Goal: Communication & Community: Answer question/provide support

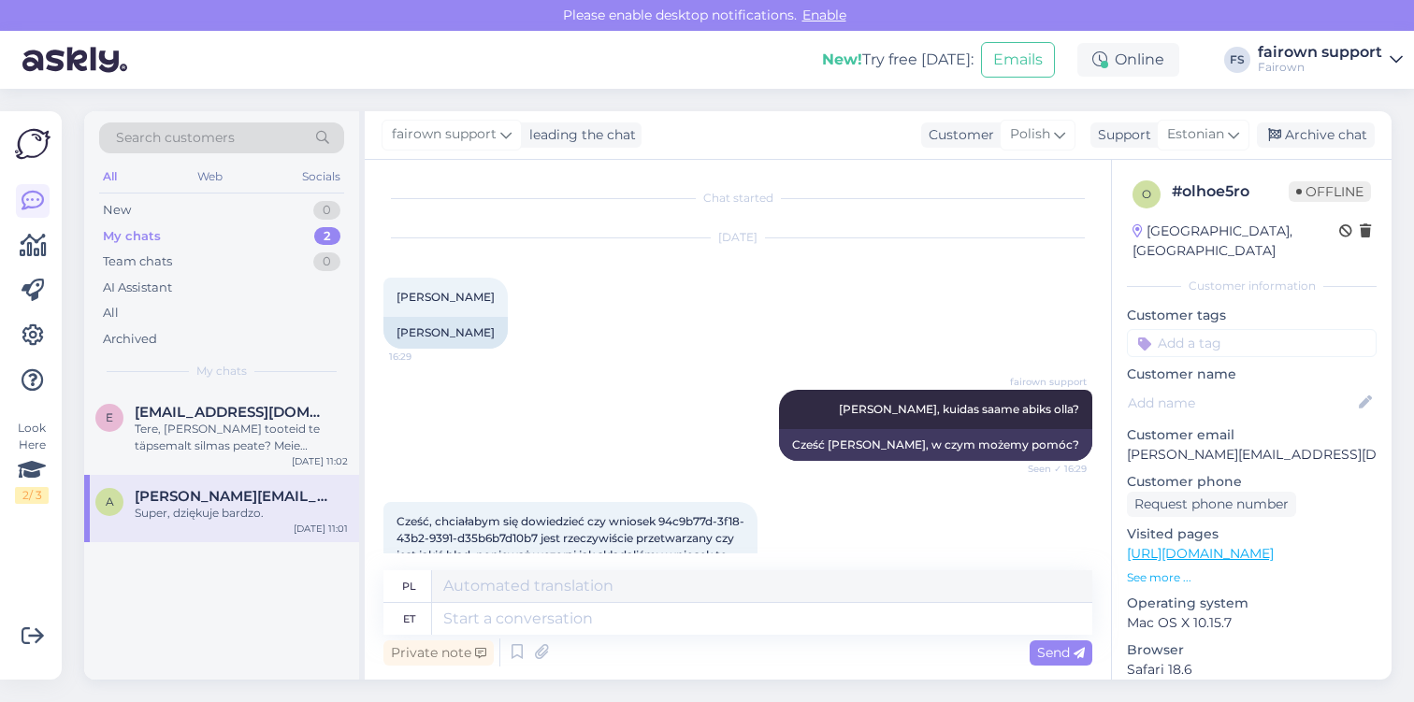
scroll to position [1662, 0]
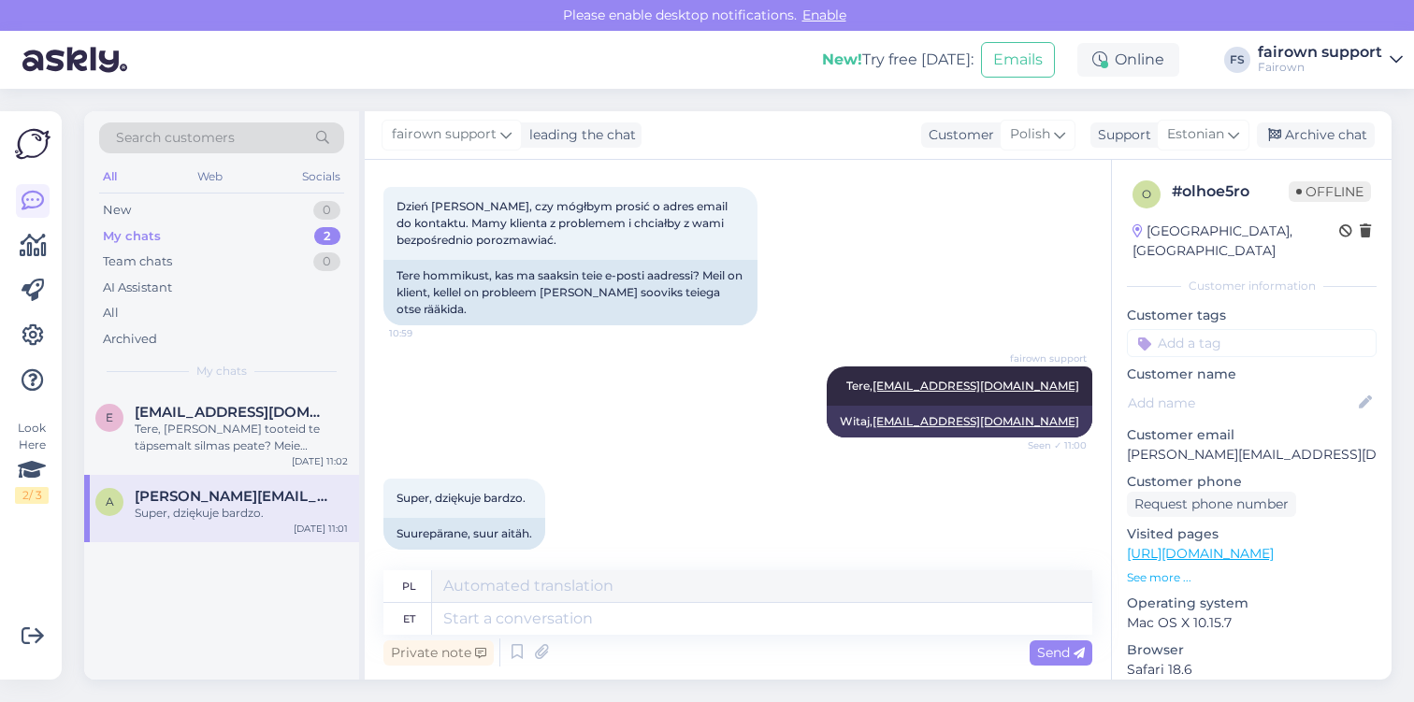
click at [251, 227] on div "My chats 2" at bounding box center [221, 237] width 245 height 26
click at [253, 447] on div "Hello, yes small consumer electronics such as laptops, phones, ipad, etc" at bounding box center [241, 438] width 213 height 34
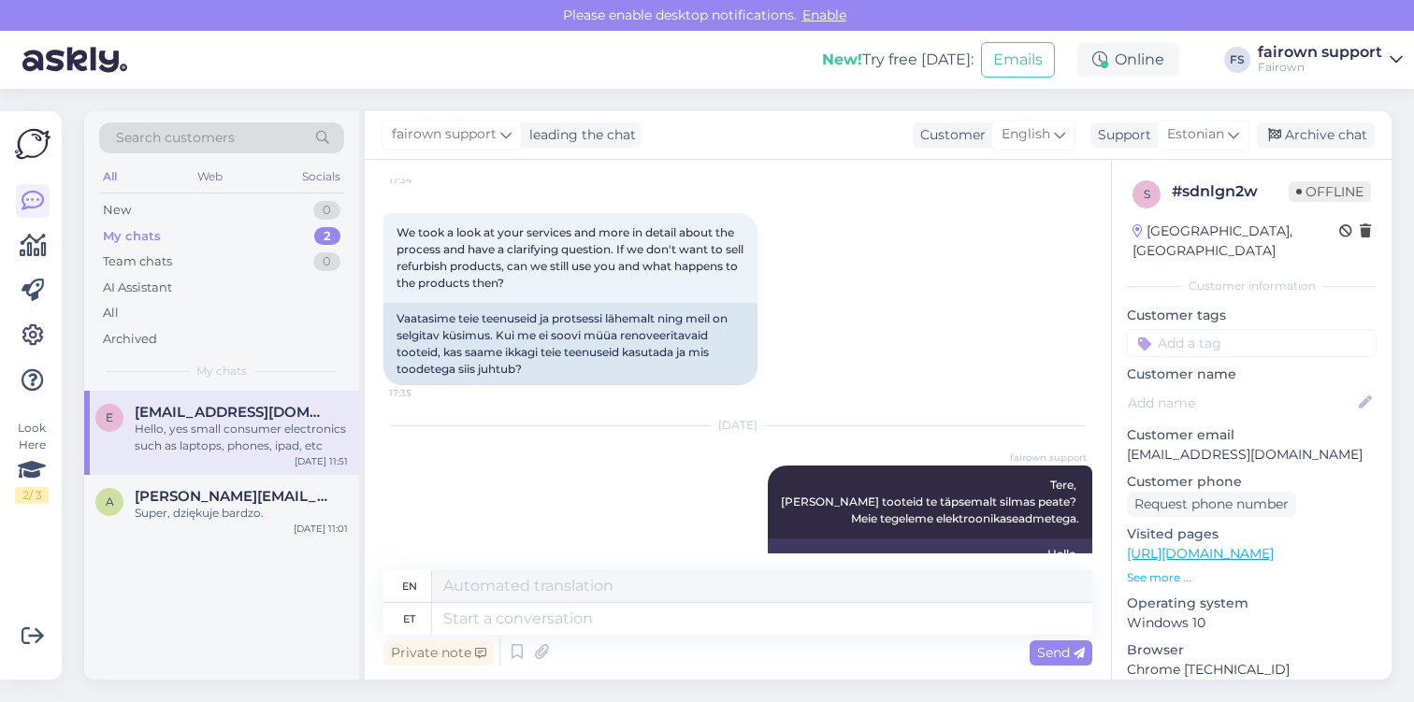
scroll to position [394, 0]
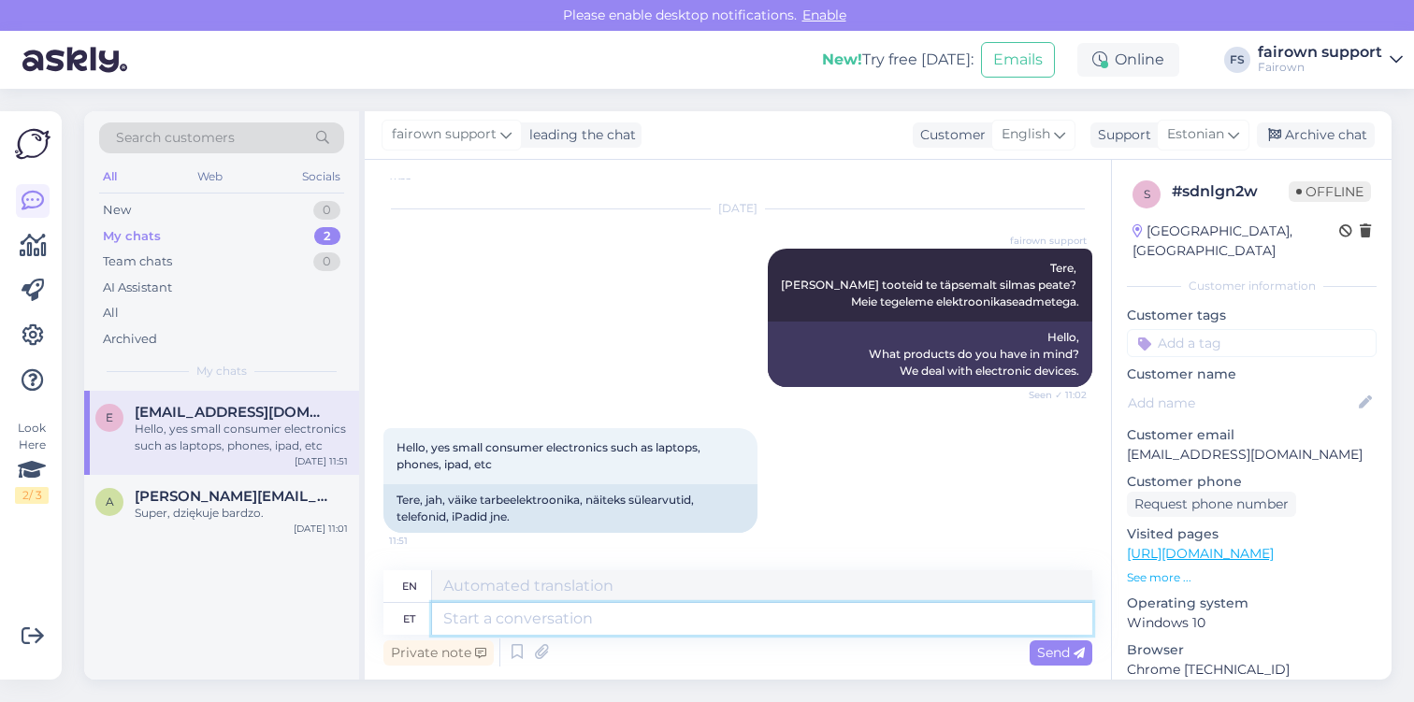
click at [602, 624] on textarea at bounding box center [762, 619] width 660 height 32
type textarea "Selge!"
type textarea "Clear!"
type textarea "Selge! Ja m"
type textarea "Okay! And"
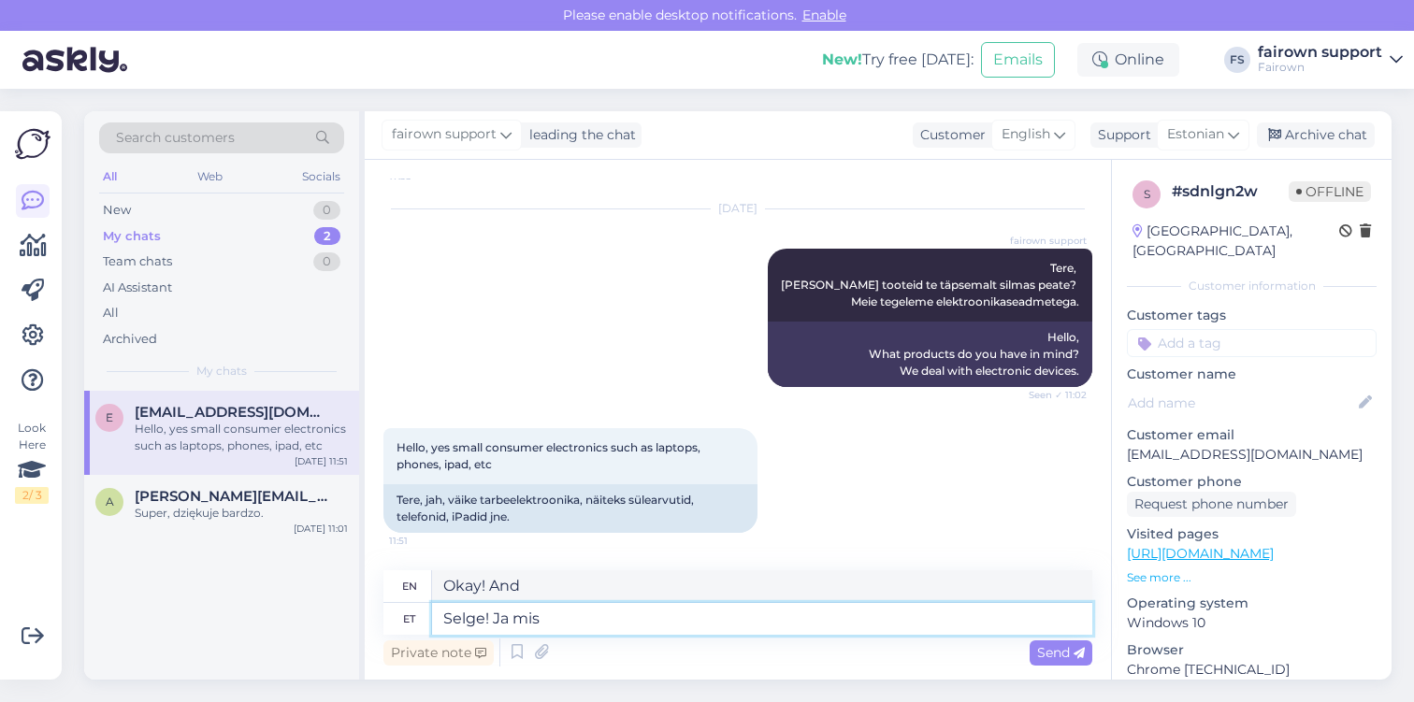
type textarea "Selge! Ja mis"
type textarea "Okay! And what?"
type textarea "Selge! Ja"
type textarea "Okay! And"
type textarea "Selge!"
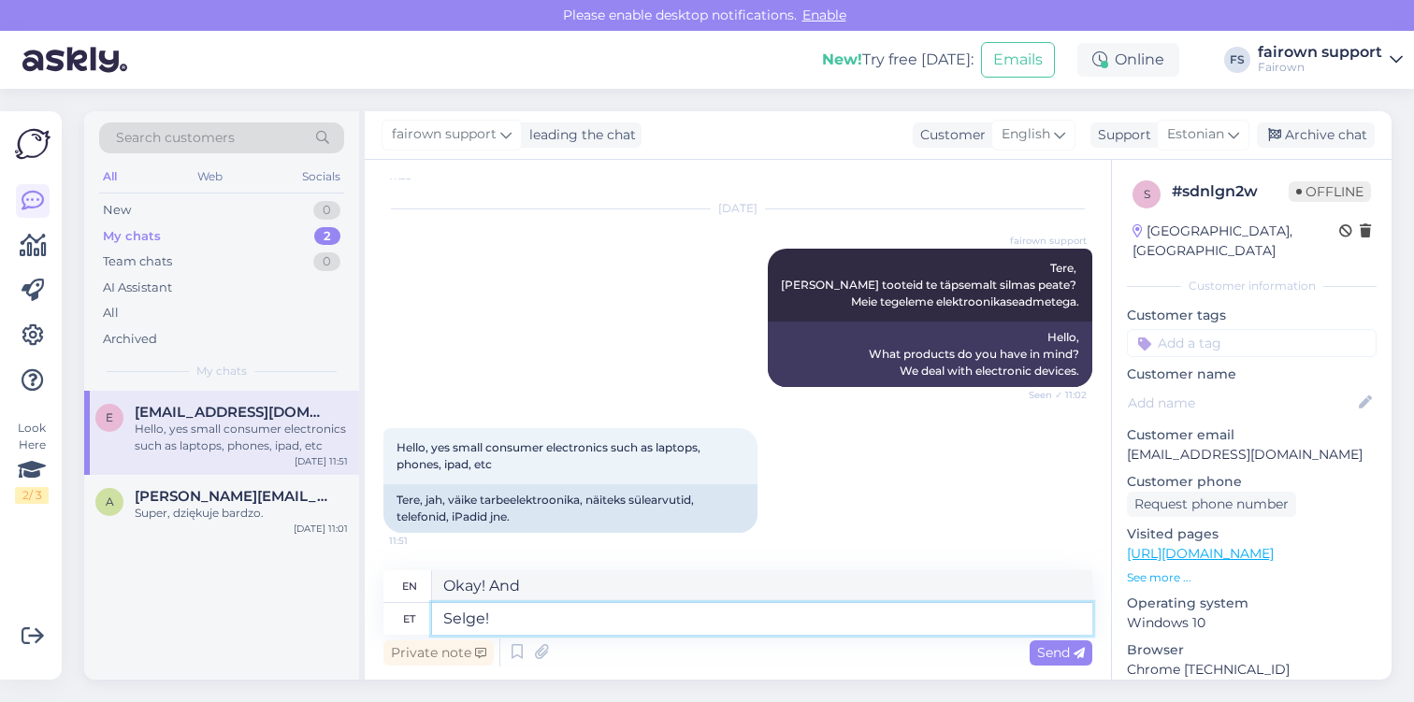
type textarea "Clear!"
type textarea "Selge! Palun s"
type textarea "Okay! Please."
type textarea "Selge! Palun selgitage"
type textarea "Okay! Please explain."
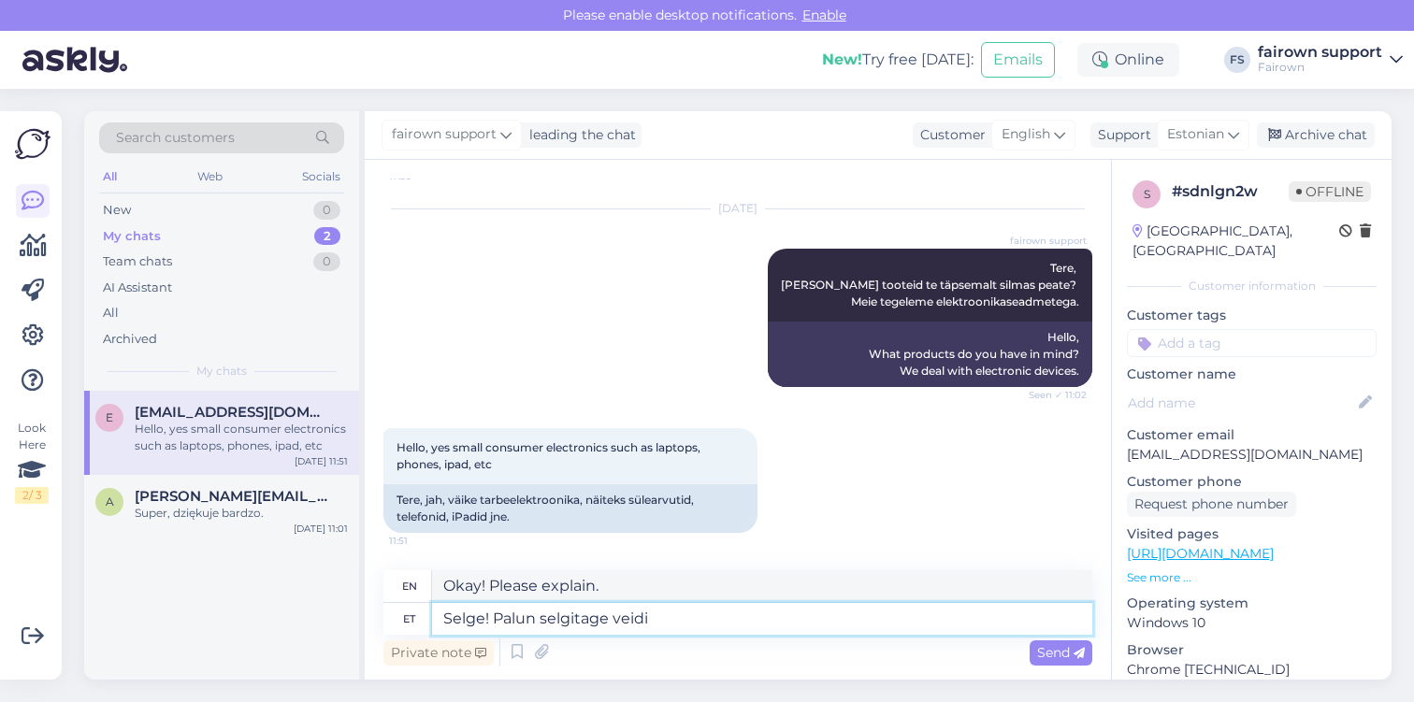
type textarea "Selge! Palun selgitage veidi t"
type textarea "Okay! Please explain a little."
type textarea "Selge! Palun selgitage veidi täpsemalt end"
type textarea "Okay! Please explain a little more."
type textarea "Selge! Palun selgitage veidi täpsemalt enda k"
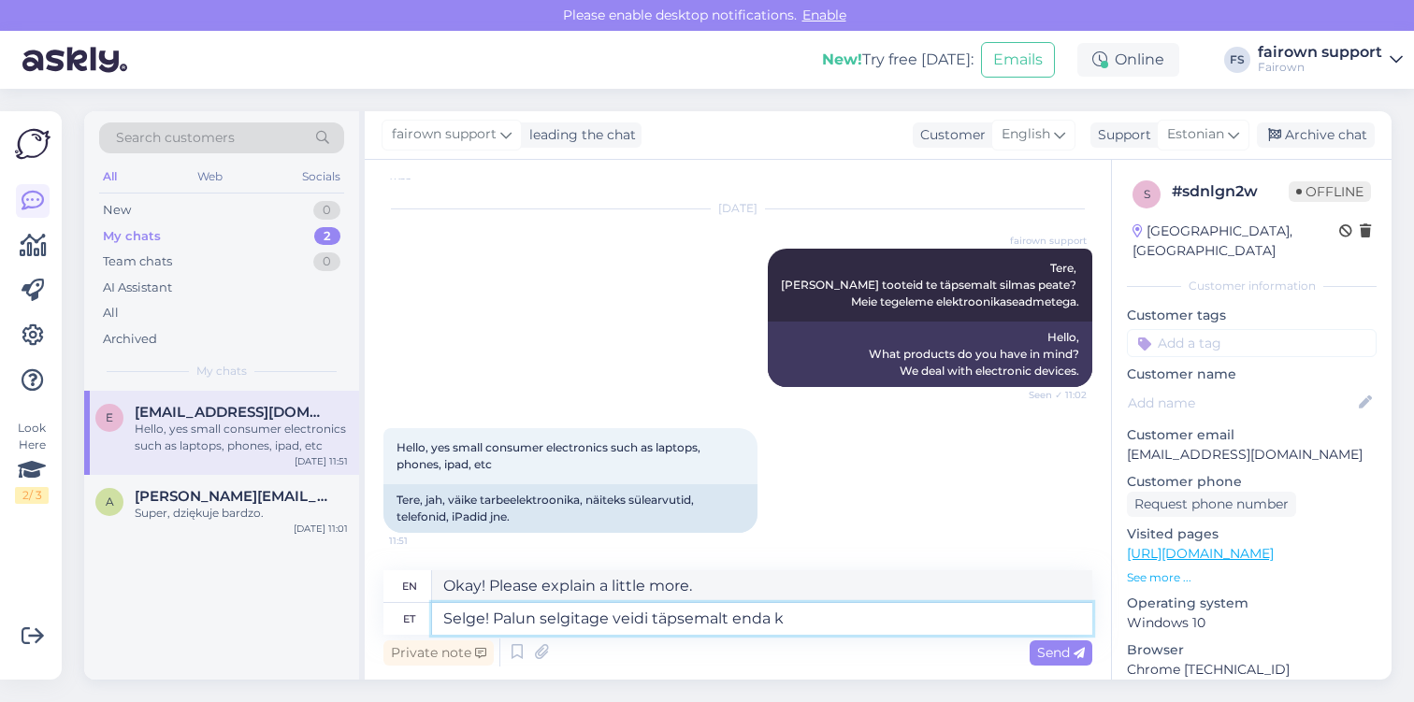
type textarea "Okay! Please explain yourself a little more."
type textarea "Selge! Palun selgitage veidi täpsemalt enda küsimust, e"
type textarea "Okay! Please explain your question a little more in detail,"
type textarea "Selge! Palun selgitage veidi täpsemalt enda küsimust, et"
type textarea "Okay! Please explain your question a little more in detail so that"
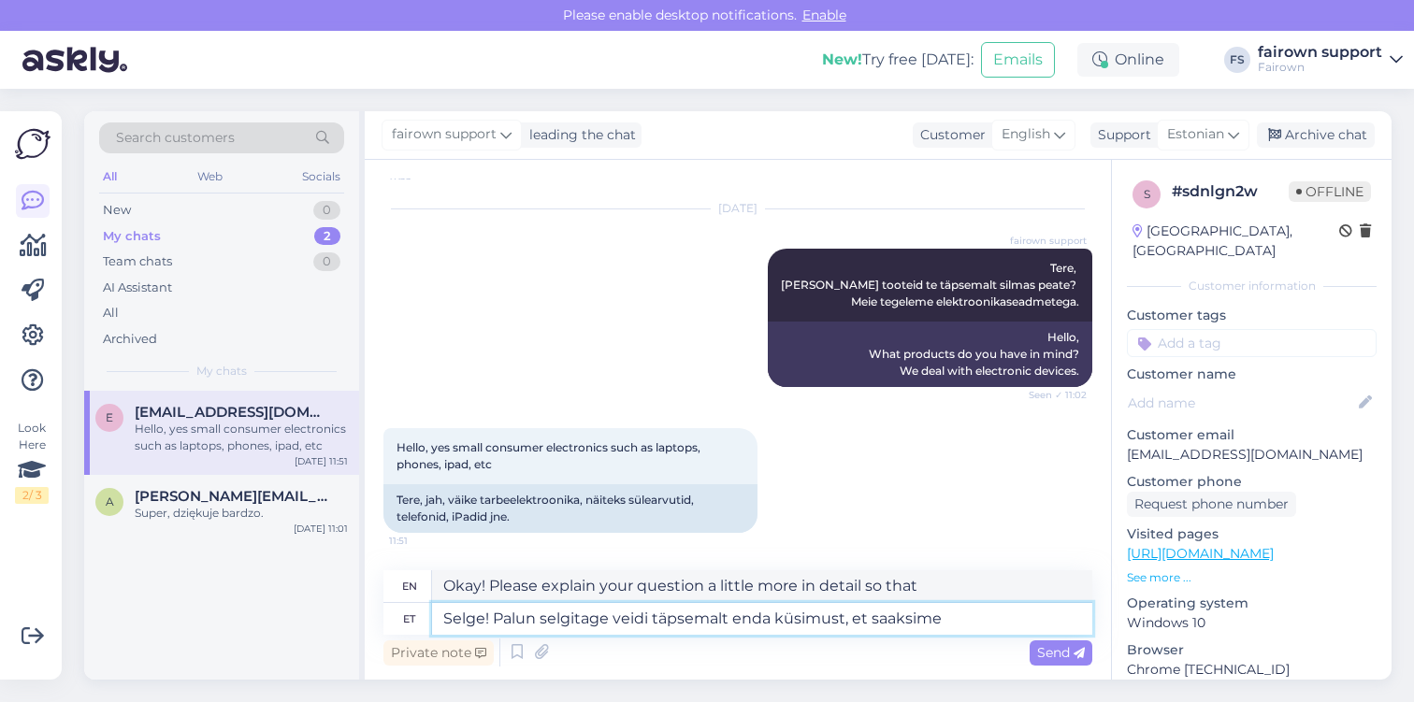
type textarea "Selge! Palun selgitage veidi täpsemalt enda küsimust, et saaksime p"
type textarea "Okay! Please explain your question a little more in detail so we can"
type textarea "Selge! Palun selgitage veidi täpsemalt enda küsimust, et saaksime paremini a"
type textarea "Okay! Please explain your question a little more in detail so we can better und…"
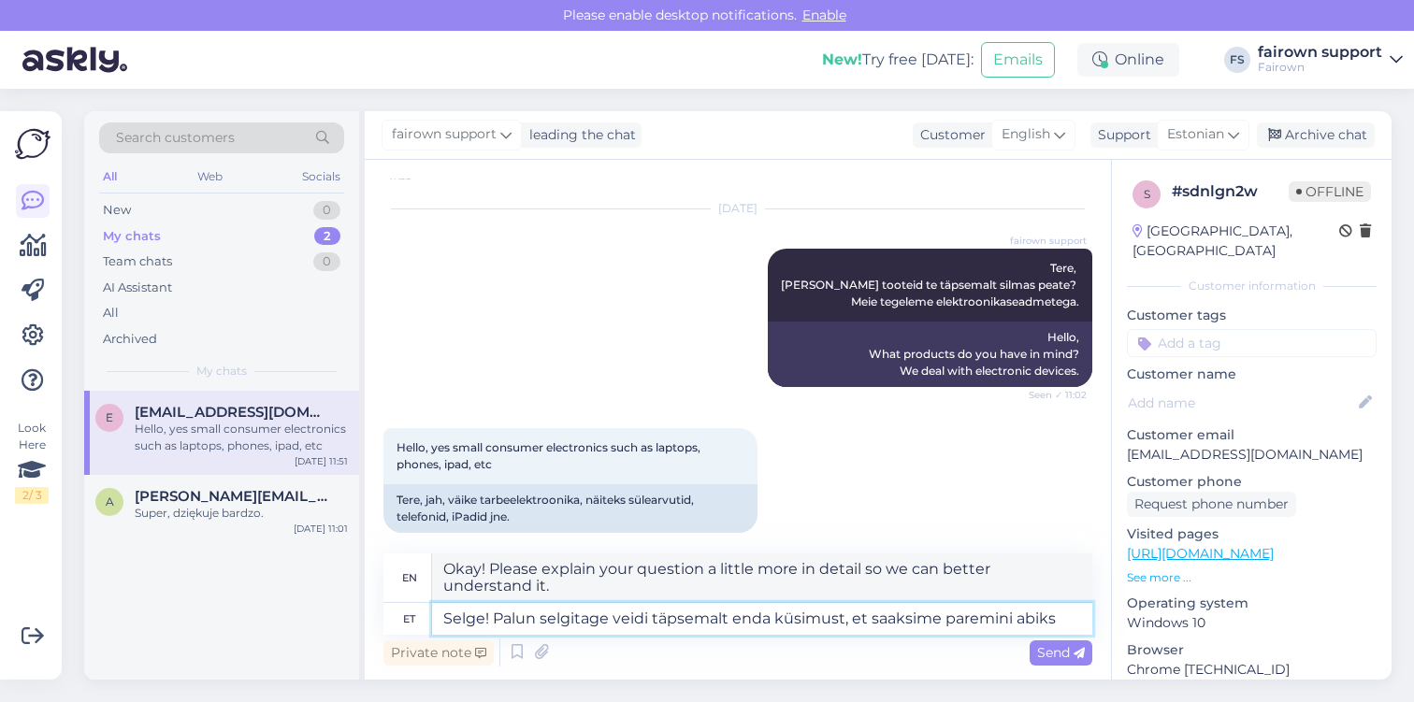
type textarea "Selge! Palun selgitage veidi täpsemalt enda küsimust, et saaksime paremini abik…"
type textarea "Okay! Please explain your question a little more in detail so we can help you b…"
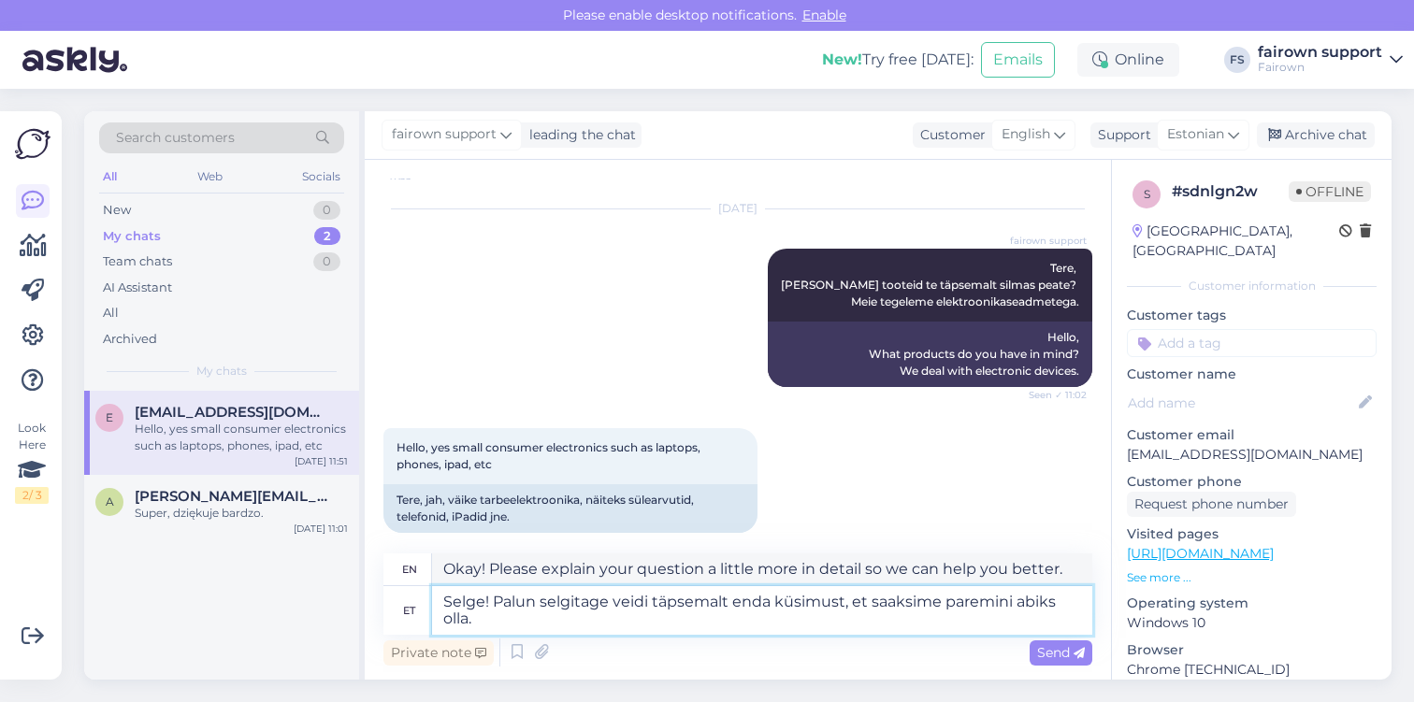
type textarea "Selge! Palun selgitage veidi täpsemalt enda küsimust, et saaksime paremini abik…"
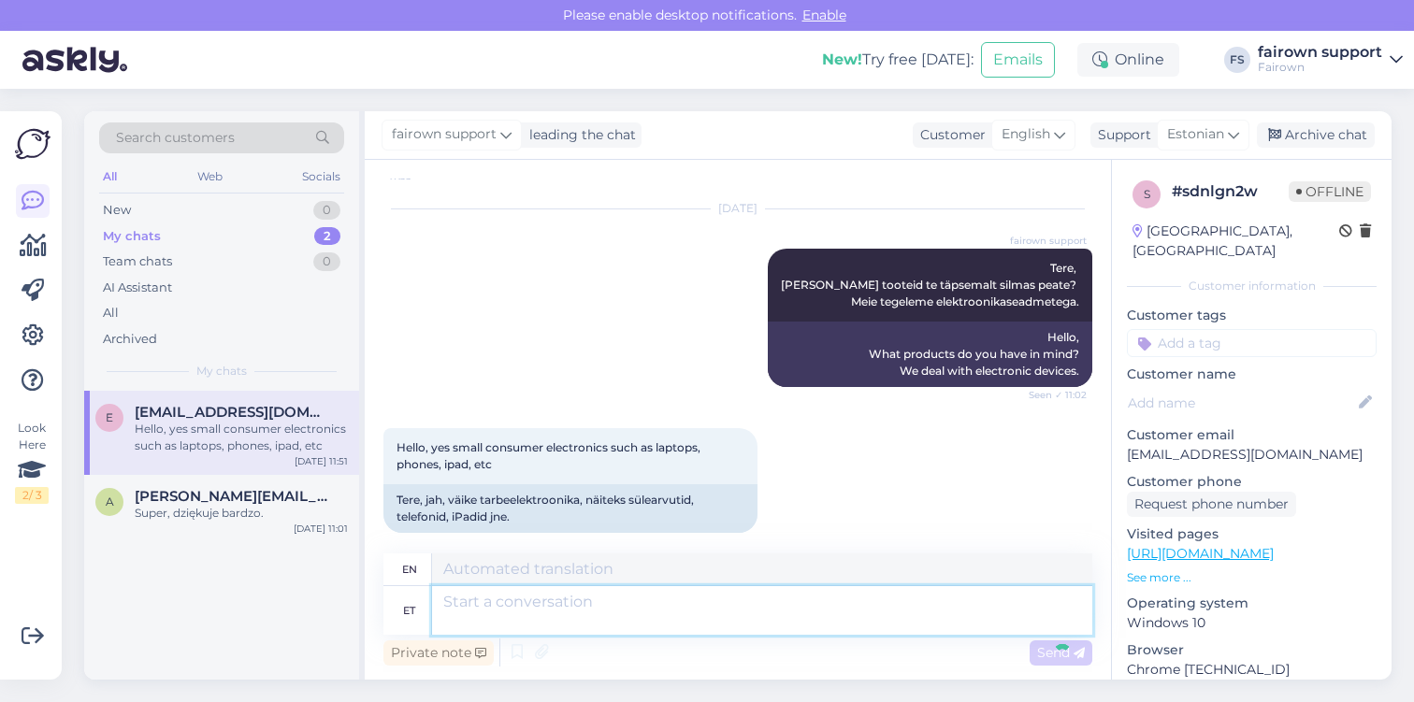
scroll to position [540, 0]
